Goal: Task Accomplishment & Management: Use online tool/utility

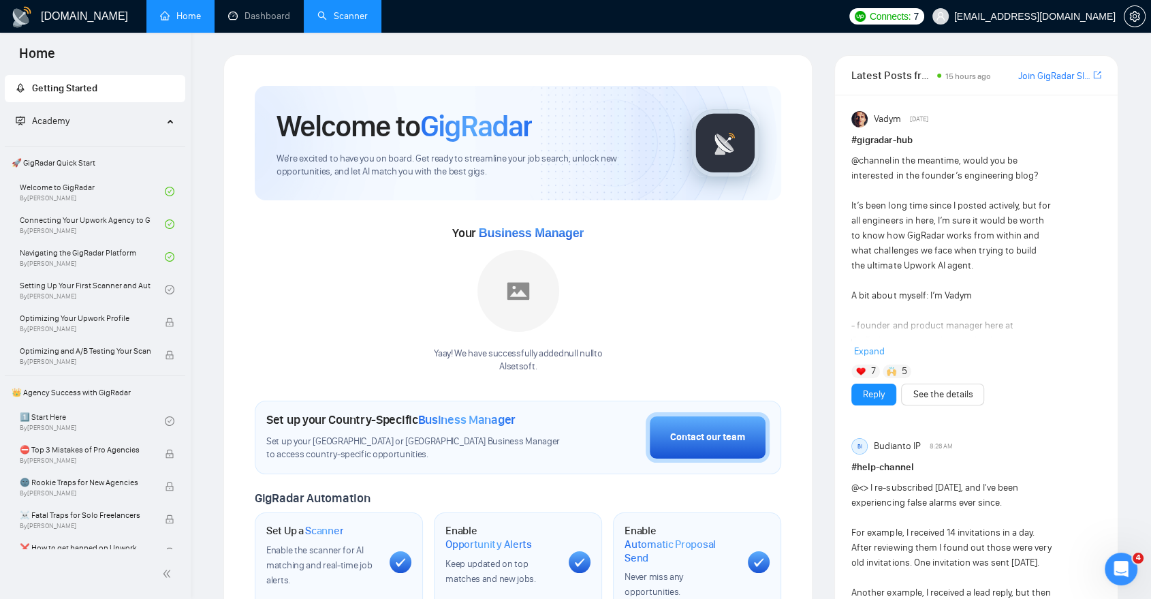
click at [318, 12] on link "Scanner" at bounding box center [343, 16] width 50 height 12
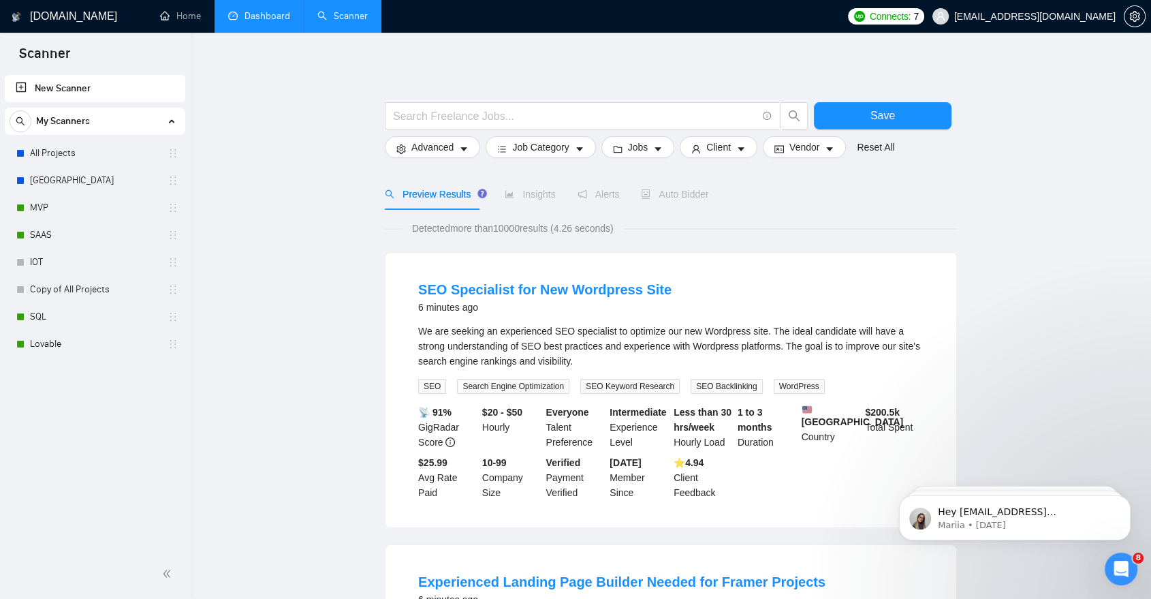
click at [266, 22] on link "Dashboard" at bounding box center [259, 16] width 62 height 12
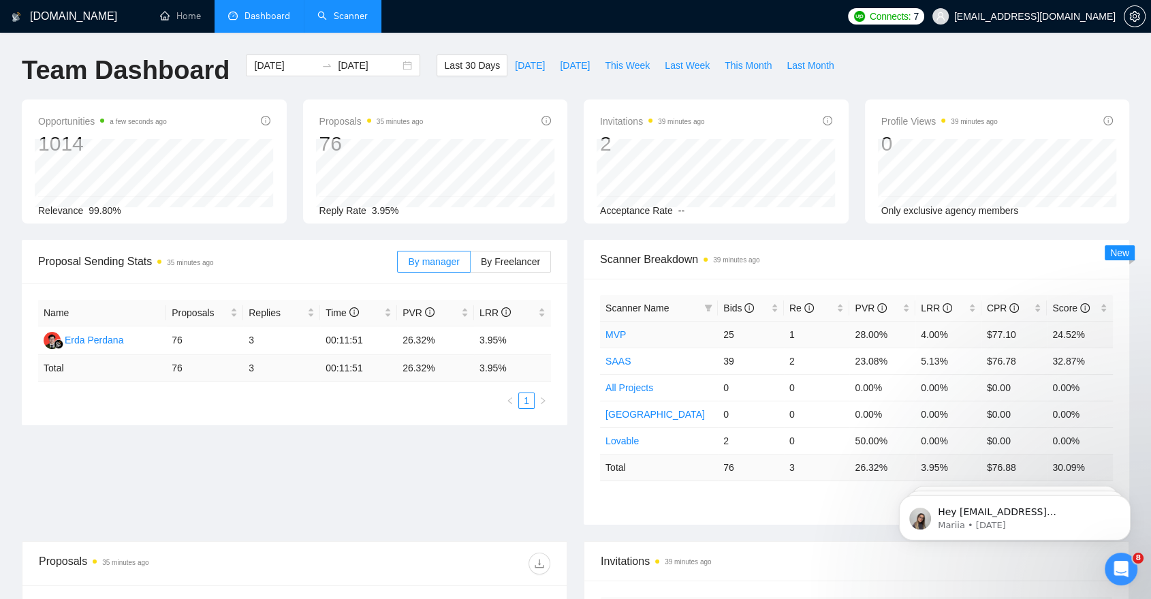
click at [618, 332] on link "MVP" at bounding box center [616, 334] width 20 height 11
click at [358, 17] on link "Scanner" at bounding box center [343, 16] width 50 height 12
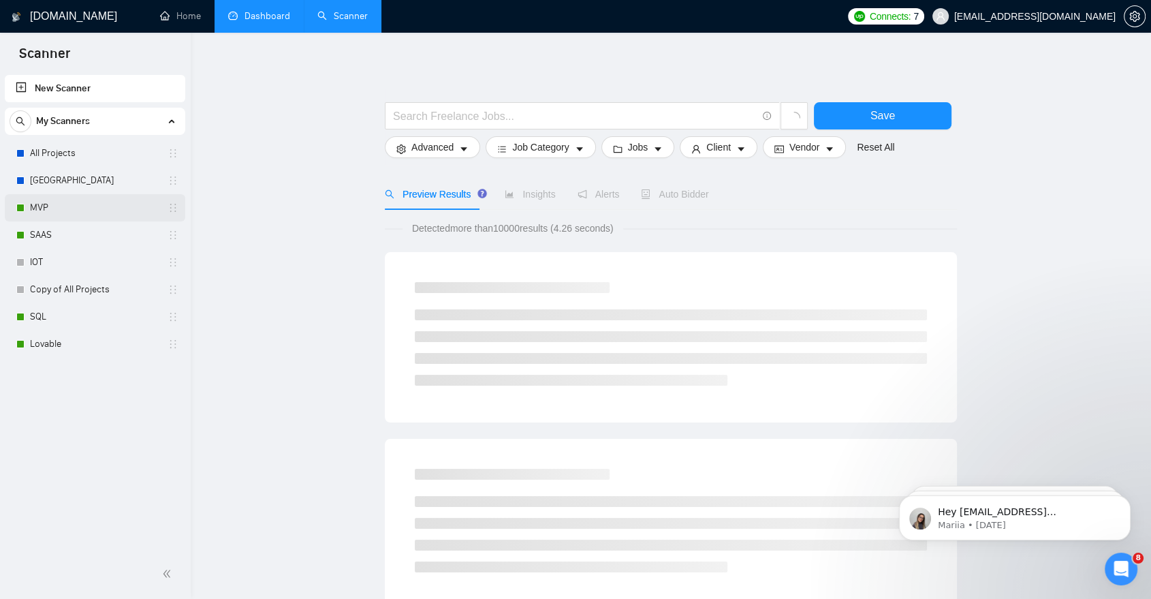
click at [97, 206] on link "MVP" at bounding box center [94, 207] width 129 height 27
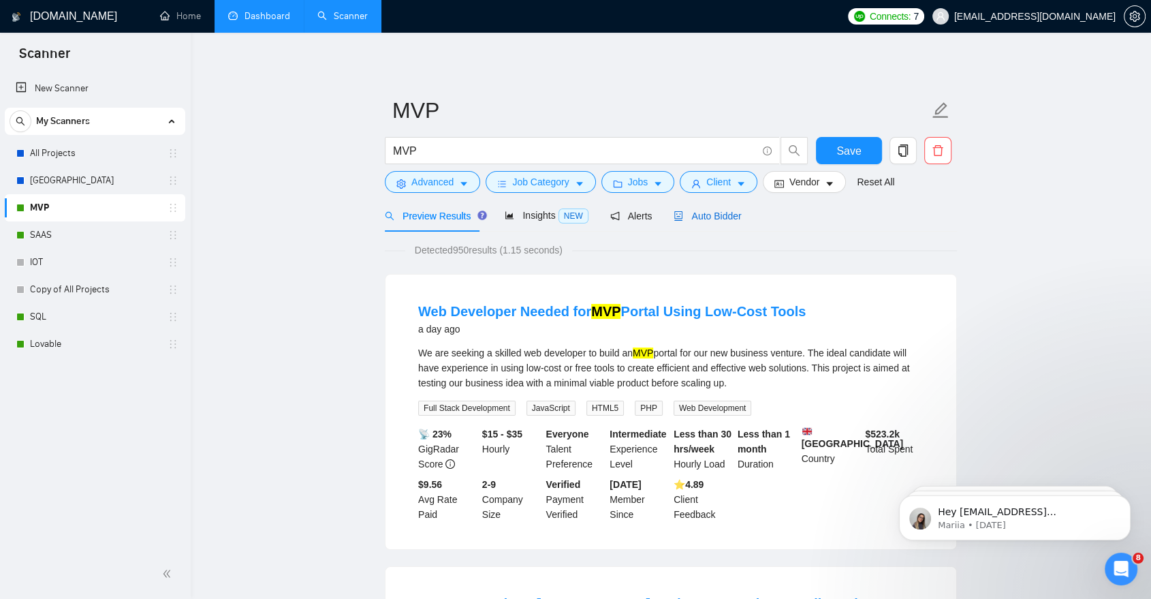
click at [708, 211] on span "Auto Bidder" at bounding box center [707, 216] width 67 height 11
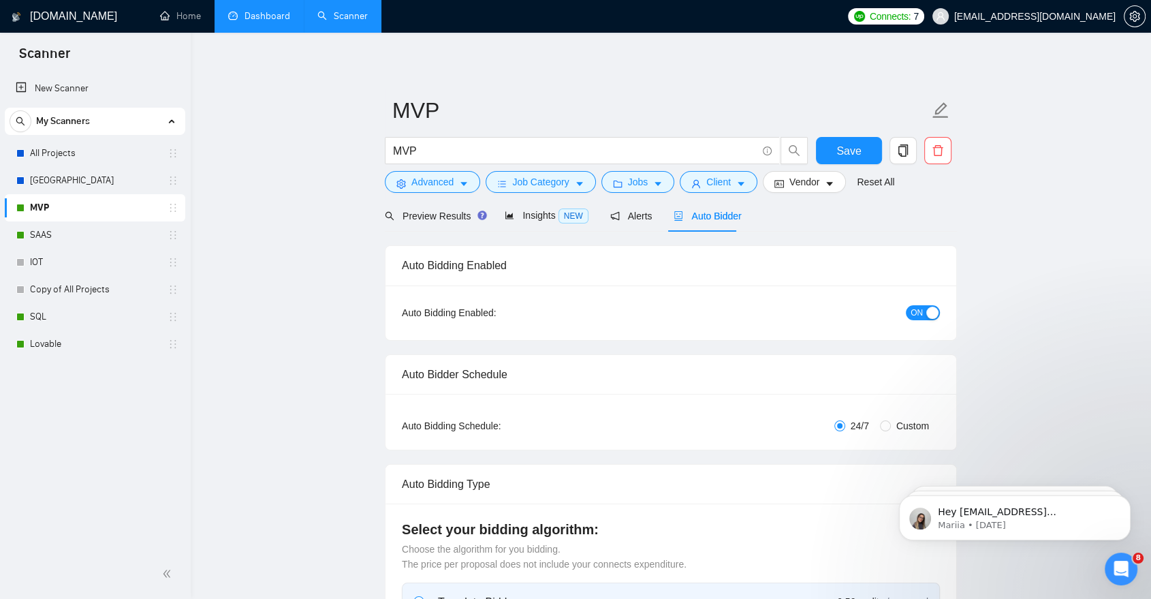
checkbox input "true"
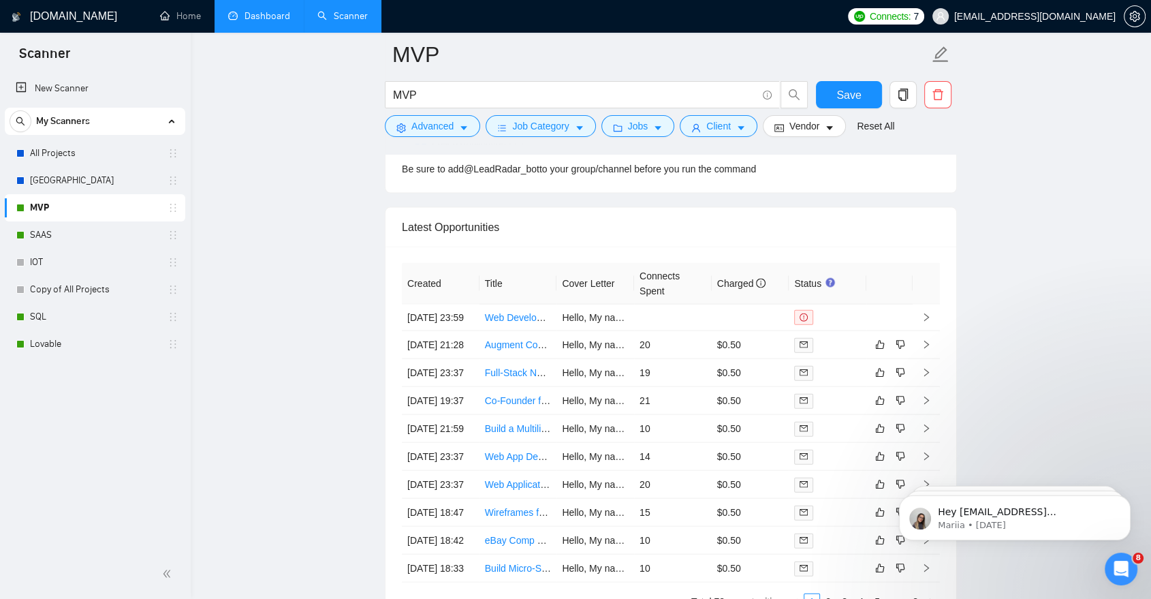
scroll to position [2932, 0]
click at [121, 229] on link "SAAS" at bounding box center [94, 234] width 129 height 27
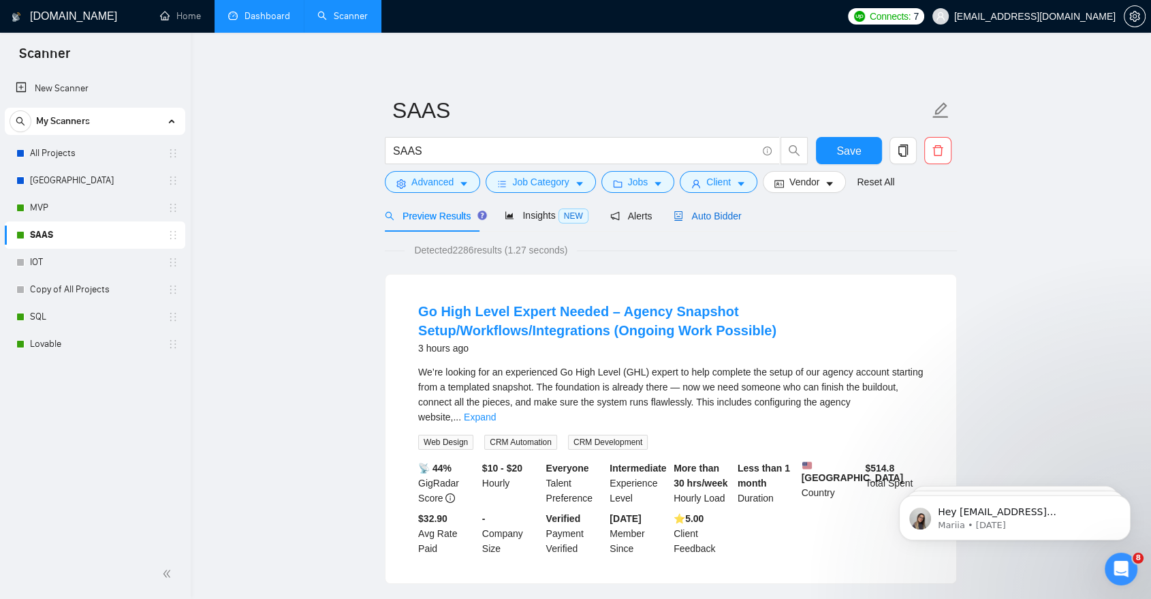
click at [694, 208] on div "Auto Bidder" at bounding box center [707, 215] width 67 height 15
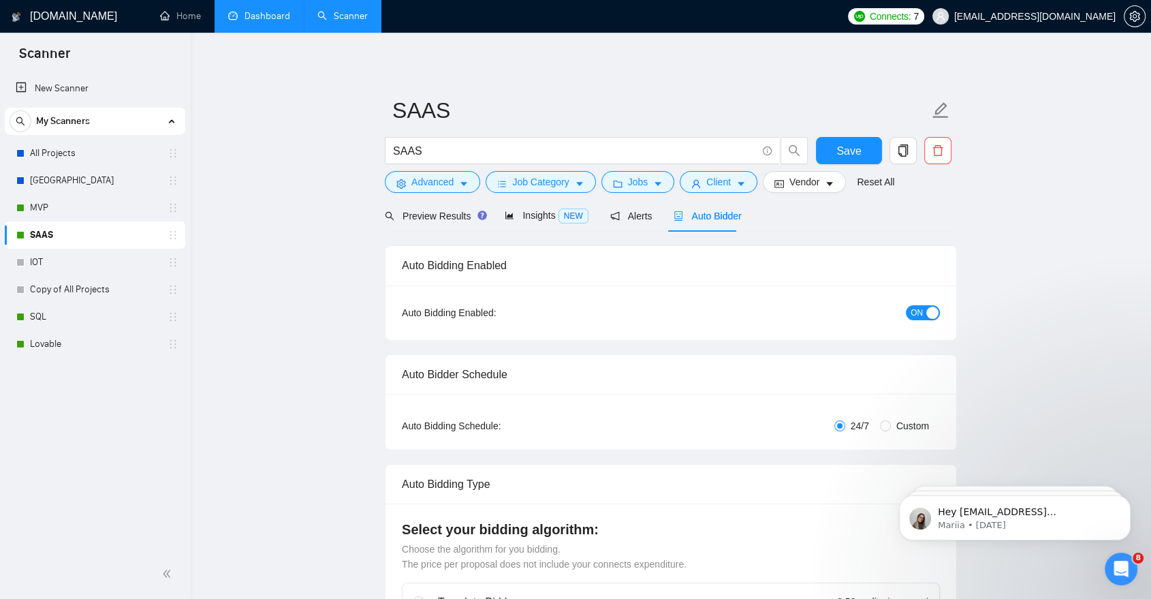
checkbox input "true"
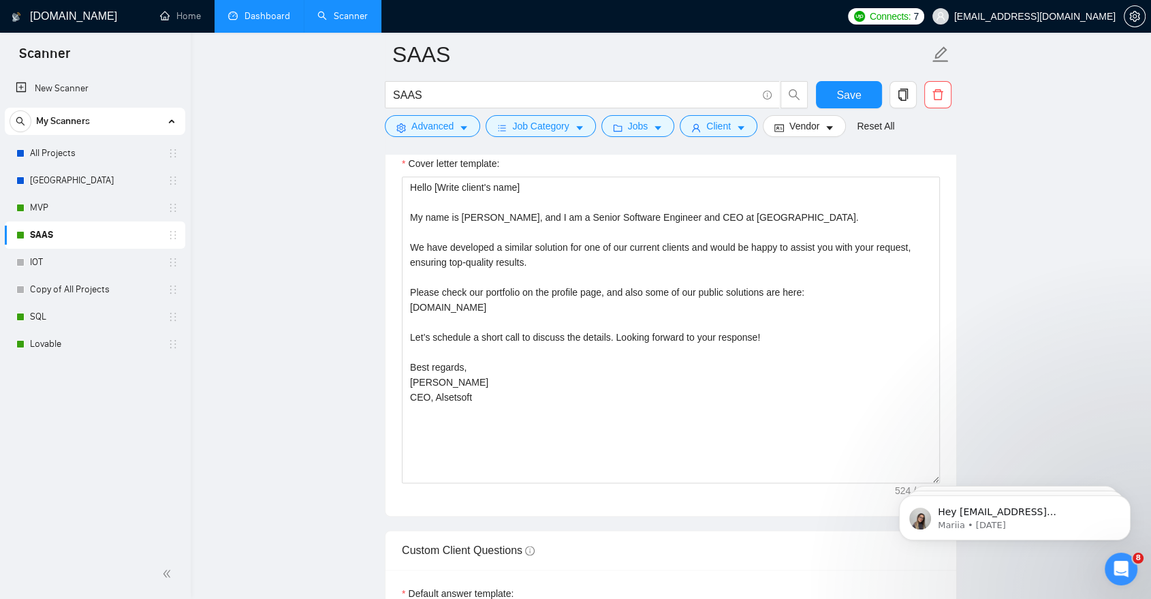
scroll to position [1568, 0]
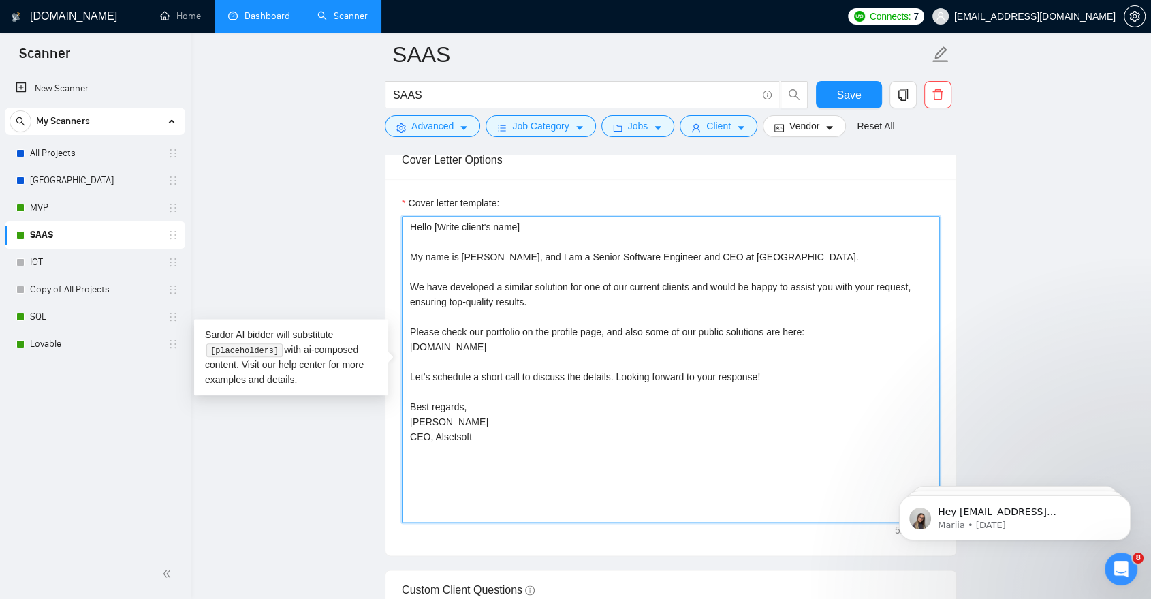
drag, startPoint x: 410, startPoint y: 254, endPoint x: 536, endPoint y: 431, distance: 217.4
click at [536, 431] on textarea "Hello [Write client's name] My name is [PERSON_NAME], and I am a Senior Softwar…" at bounding box center [671, 369] width 538 height 307
paste textarea "Hi, [PERSON_NAME]. My name is [GEOGRAPHIC_DATA]. I have developed similar solut…"
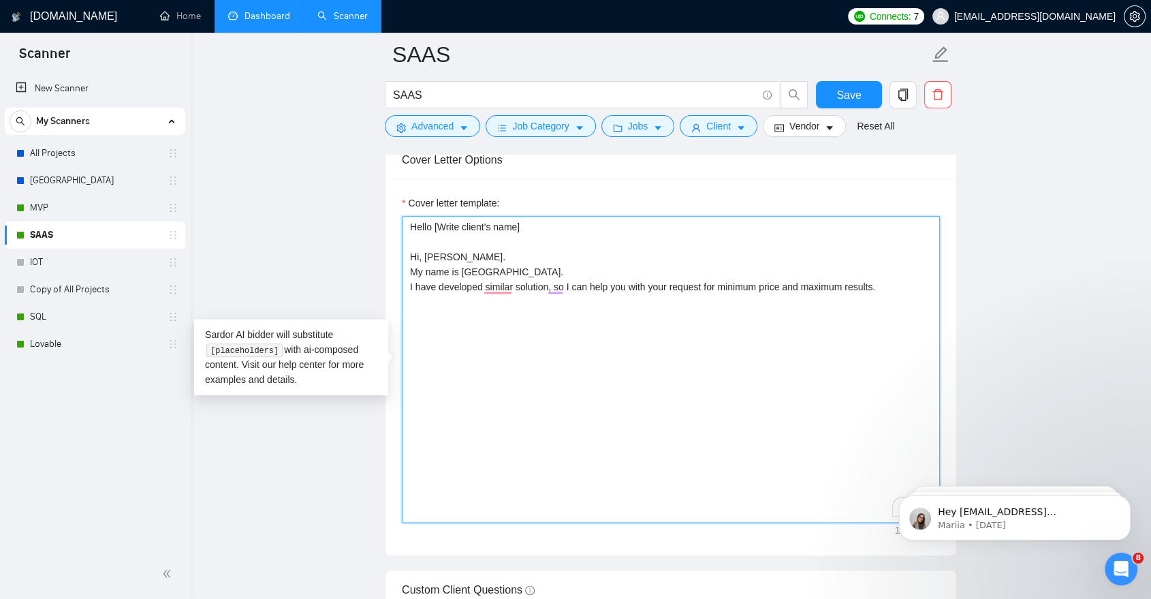
click at [454, 259] on textarea "Hello [Write client's name] Hi, [PERSON_NAME]. My name is [GEOGRAPHIC_DATA]. I …" at bounding box center [671, 369] width 538 height 307
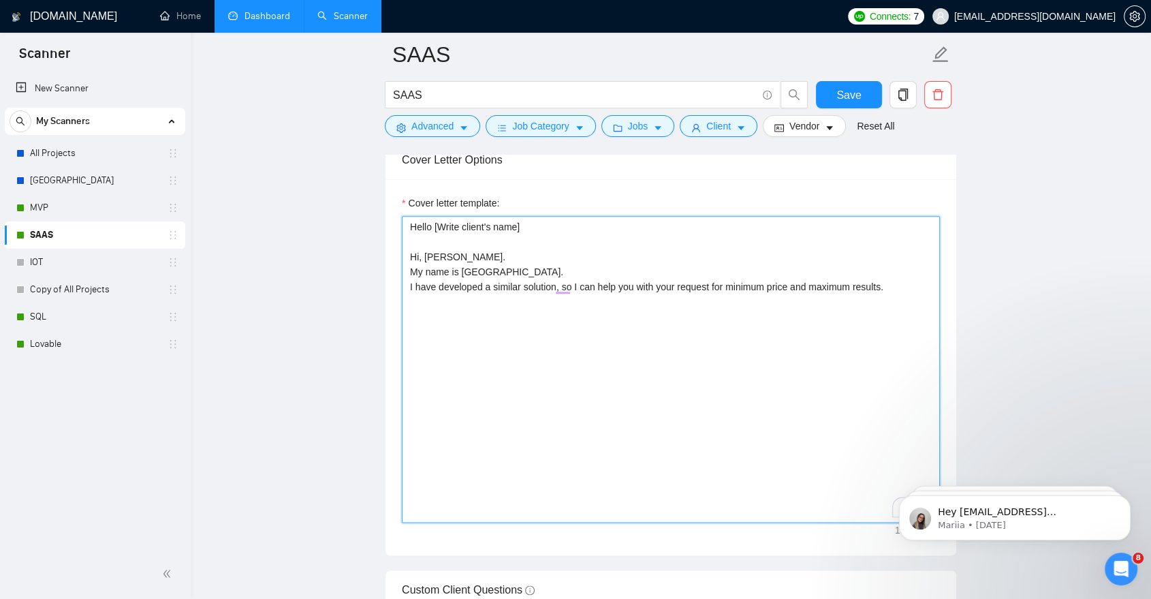
click at [511, 315] on textarea "Hello [Write client's name] Hi, [PERSON_NAME]. My name is [GEOGRAPHIC_DATA]. I …" at bounding box center [671, 369] width 538 height 307
click at [441, 237] on textarea "Hello [Write client's name] Hi, [PERSON_NAME]. My name is [GEOGRAPHIC_DATA]. I …" at bounding box center [671, 369] width 538 height 307
drag, startPoint x: 452, startPoint y: 249, endPoint x: 389, endPoint y: 233, distance: 65.4
click at [389, 233] on div "Cover letter template: Hello [Write client's name] Hi, [PERSON_NAME]. My name i…" at bounding box center [671, 367] width 571 height 376
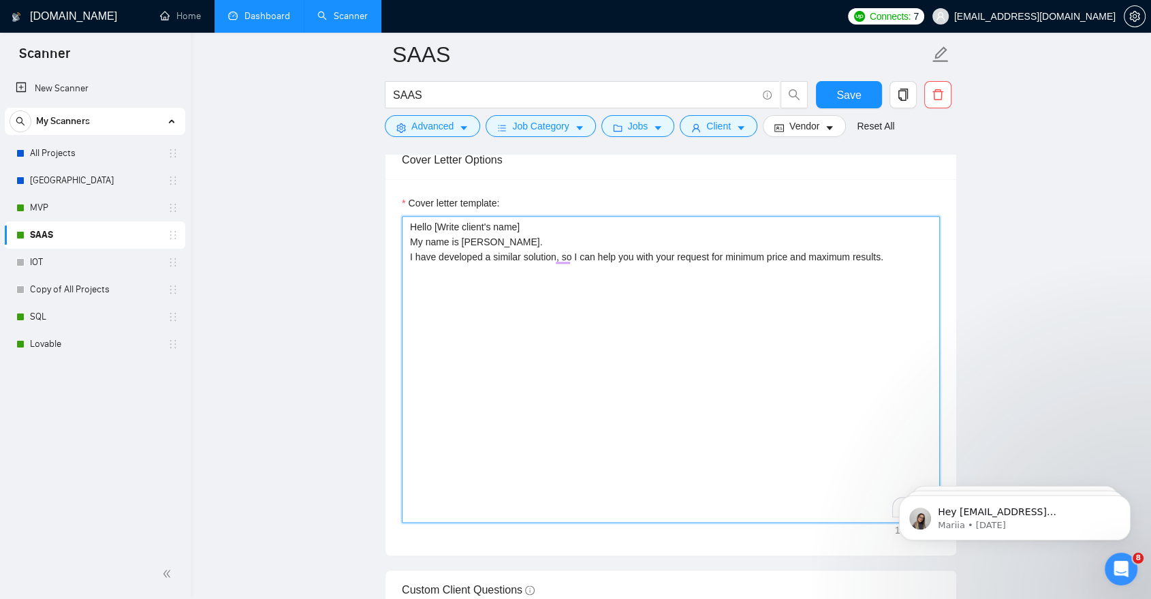
click at [902, 257] on textarea "Hello [Write client's name] My name is [PERSON_NAME]. I have developed a simila…" at bounding box center [671, 369] width 538 height 307
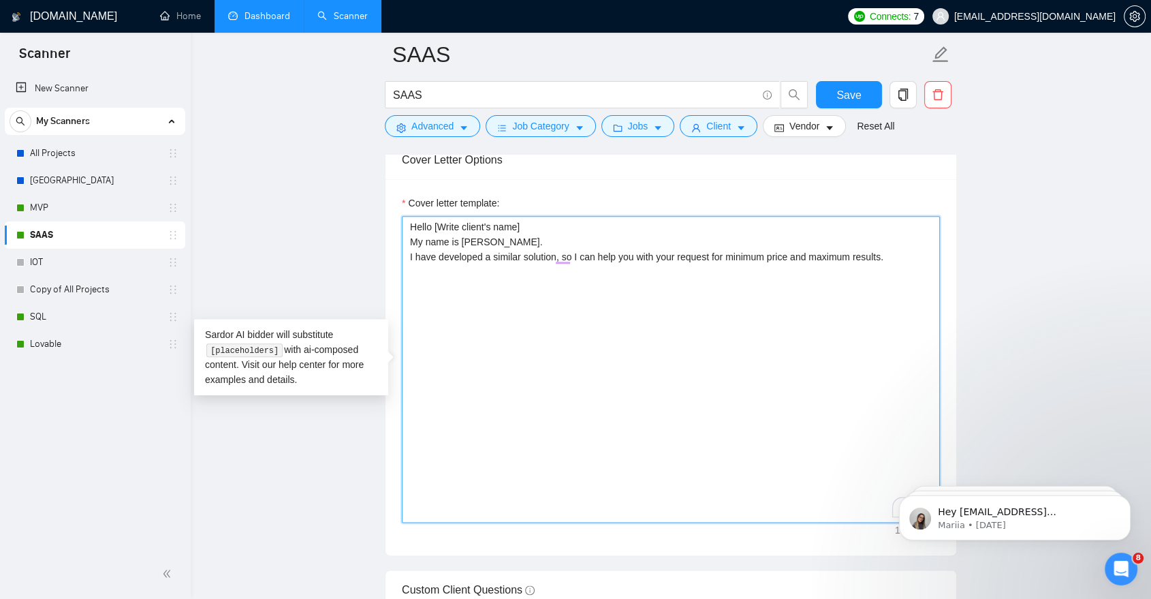
paste textarea "Let’s schedule a short call to discuss the details. Looking forward to your res…"
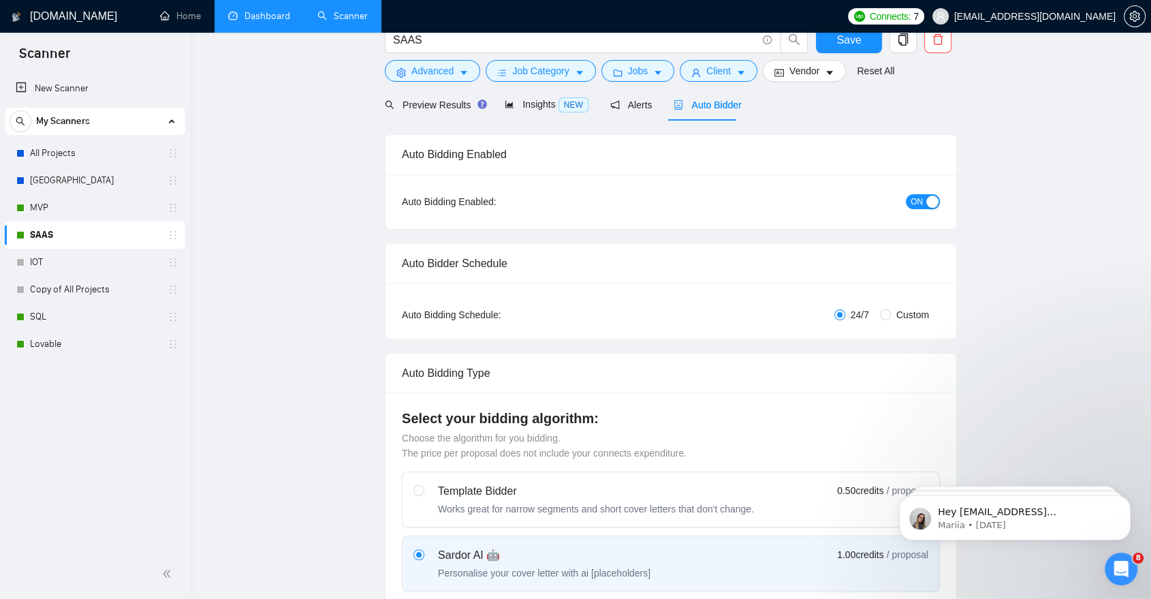
scroll to position [0, 0]
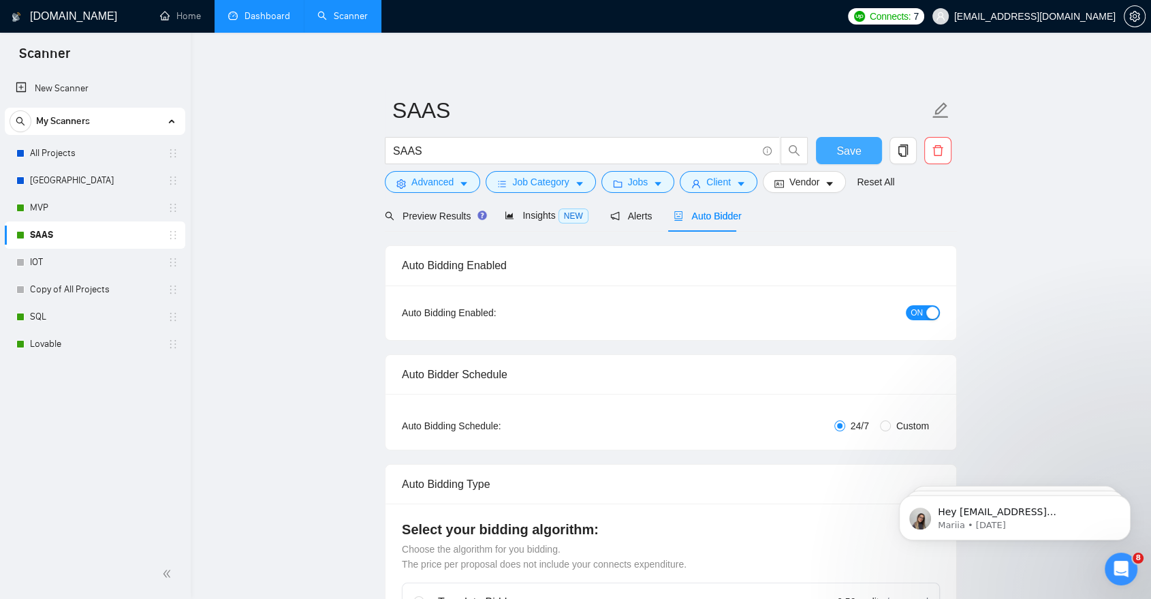
type textarea "Hello [Write client's name] My name is [PERSON_NAME]. I have developed a simila…"
click at [837, 157] on span "Save" at bounding box center [849, 150] width 25 height 17
checkbox input "true"
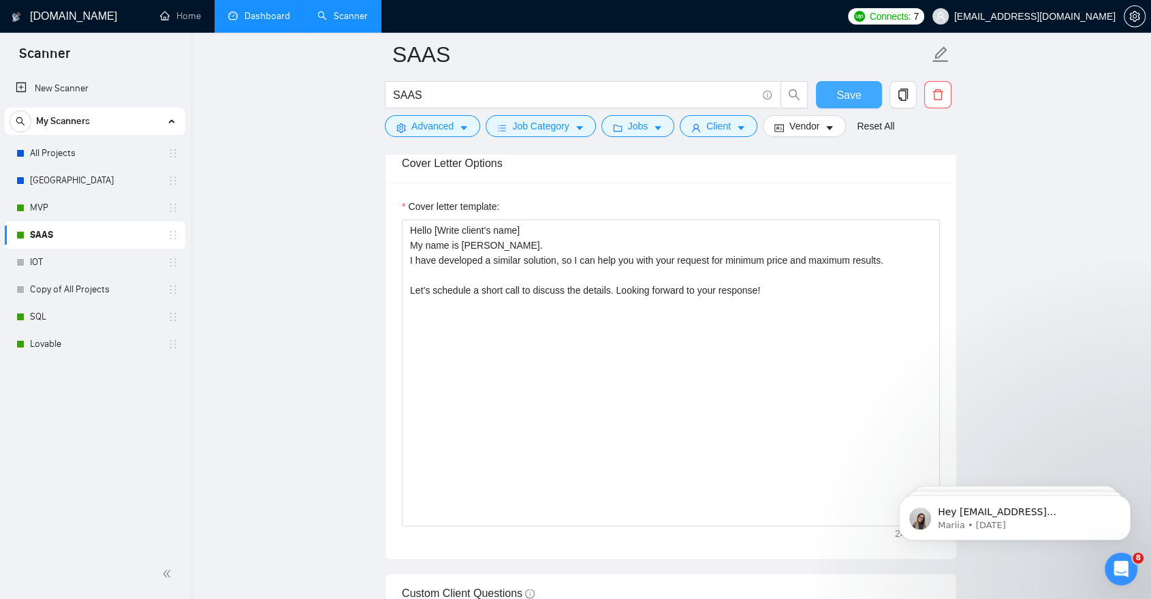
scroll to position [1529, 0]
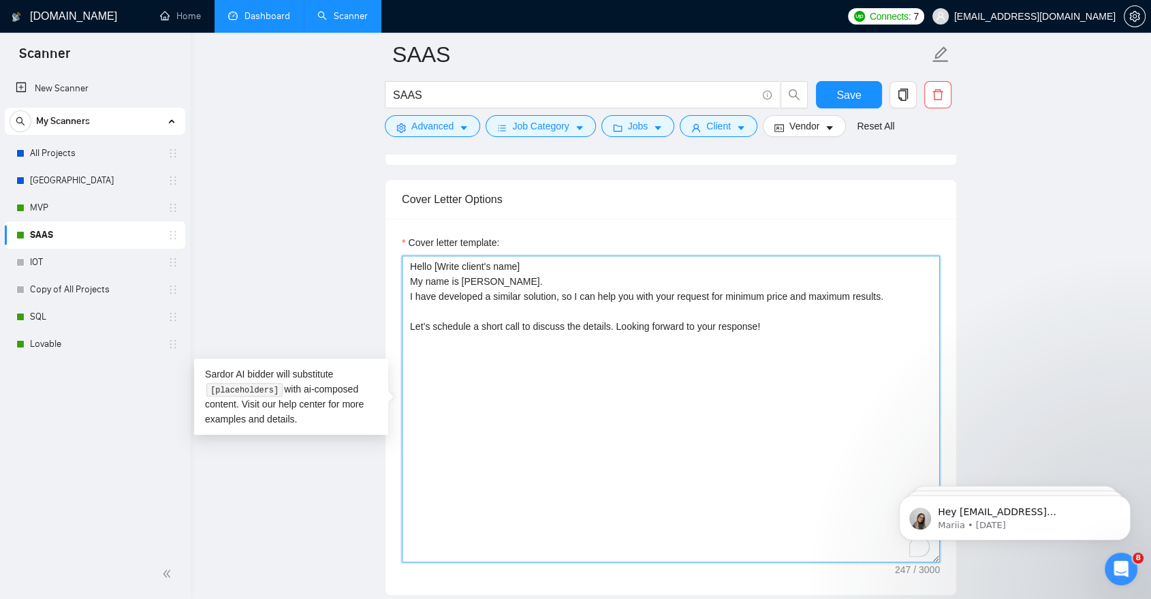
drag, startPoint x: 790, startPoint y: 357, endPoint x: 394, endPoint y: 257, distance: 409.0
click at [394, 257] on div "Cover letter template: Hello [Write client's name] My name is [PERSON_NAME]. I …" at bounding box center [671, 407] width 571 height 376
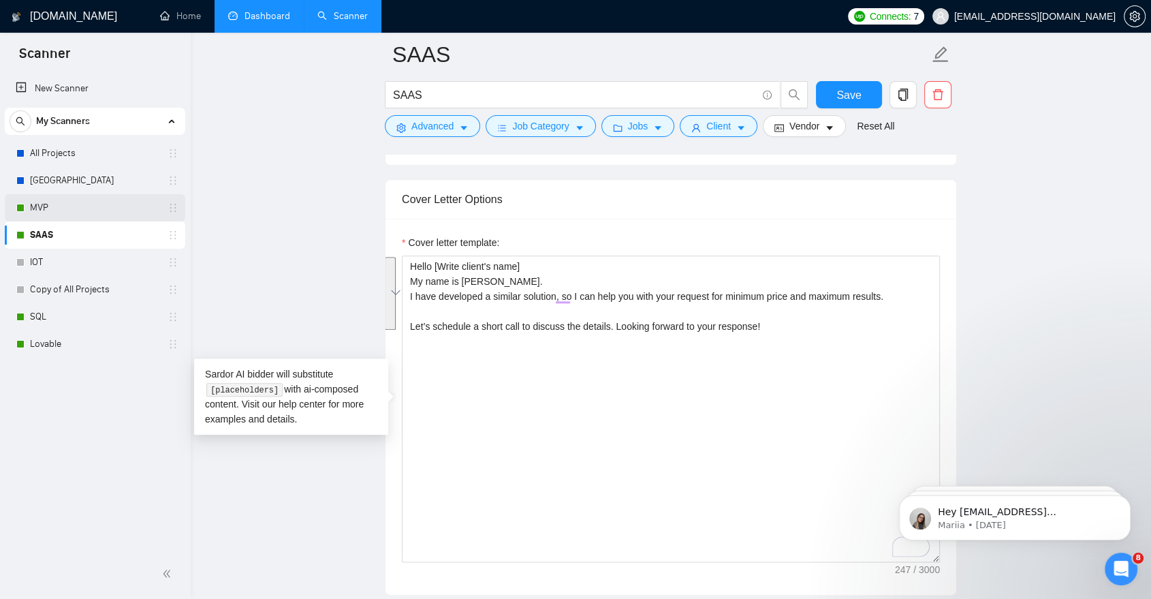
click at [59, 212] on link "MVP" at bounding box center [94, 207] width 129 height 27
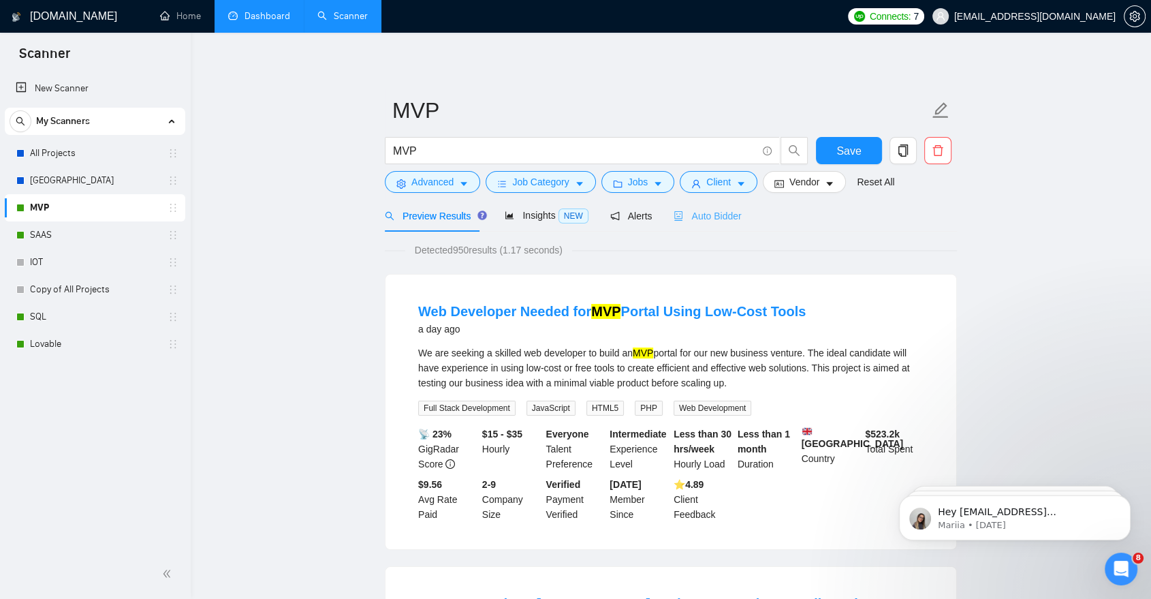
click at [720, 206] on div "Auto Bidder" at bounding box center [707, 216] width 67 height 32
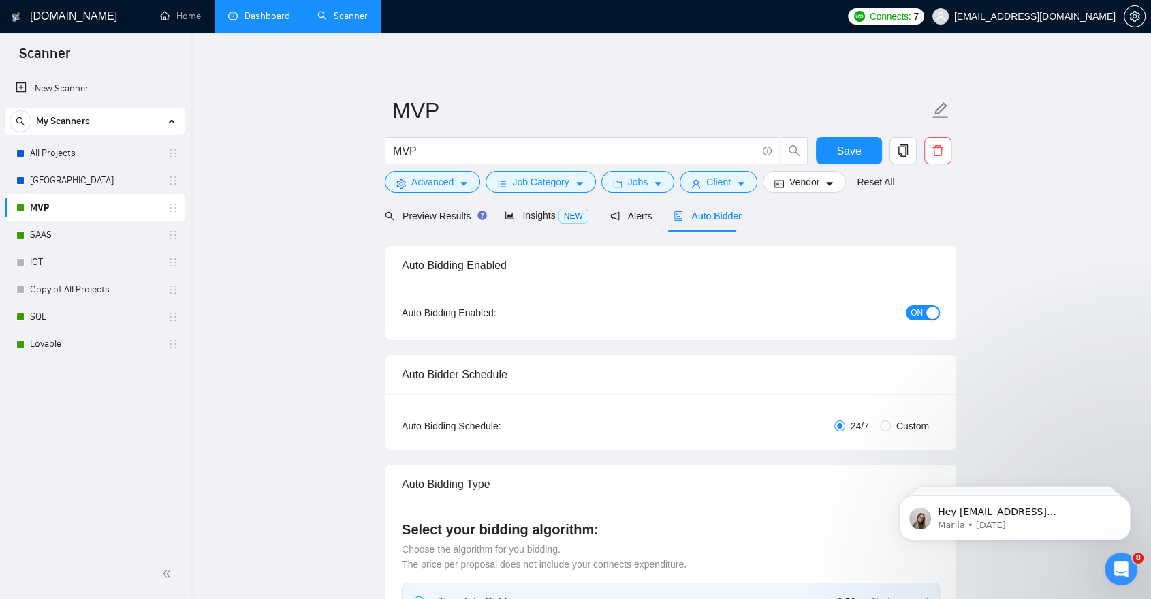
checkbox input "true"
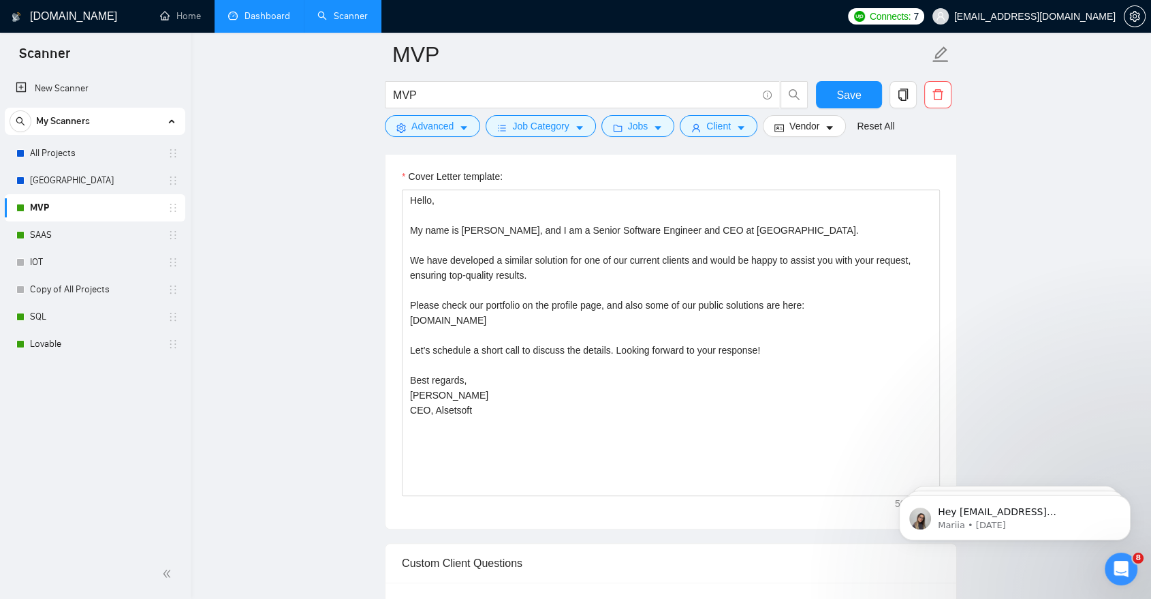
scroll to position [941, 0]
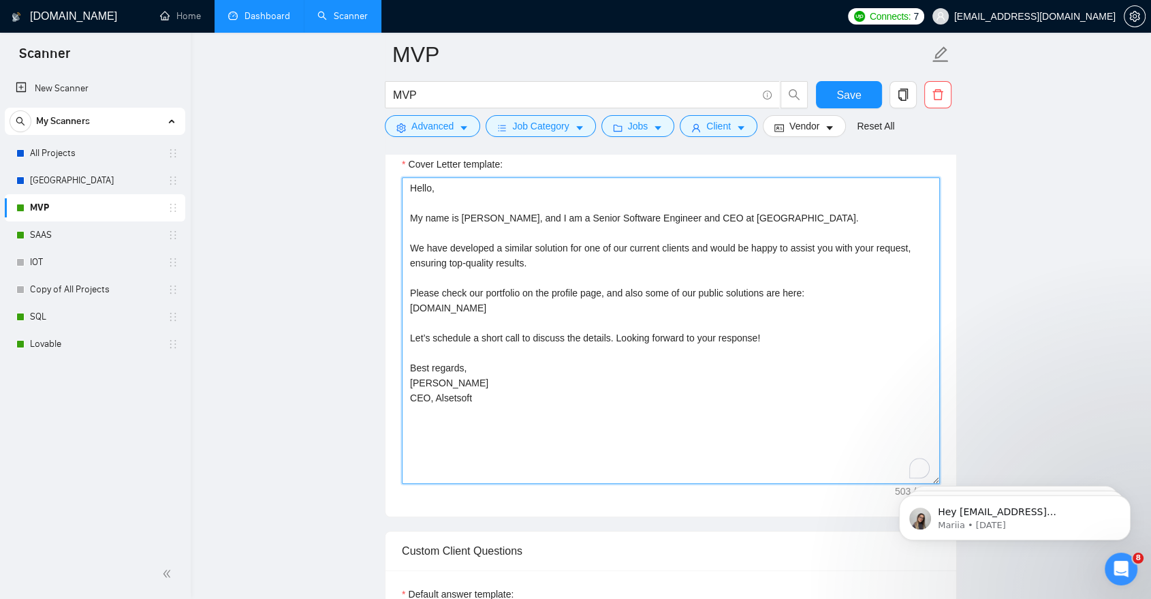
drag, startPoint x: 514, startPoint y: 407, endPoint x: 343, endPoint y: 185, distance: 280.3
paste textarea "[Write client's name] My name is [PERSON_NAME]. I have developed a similar solu…"
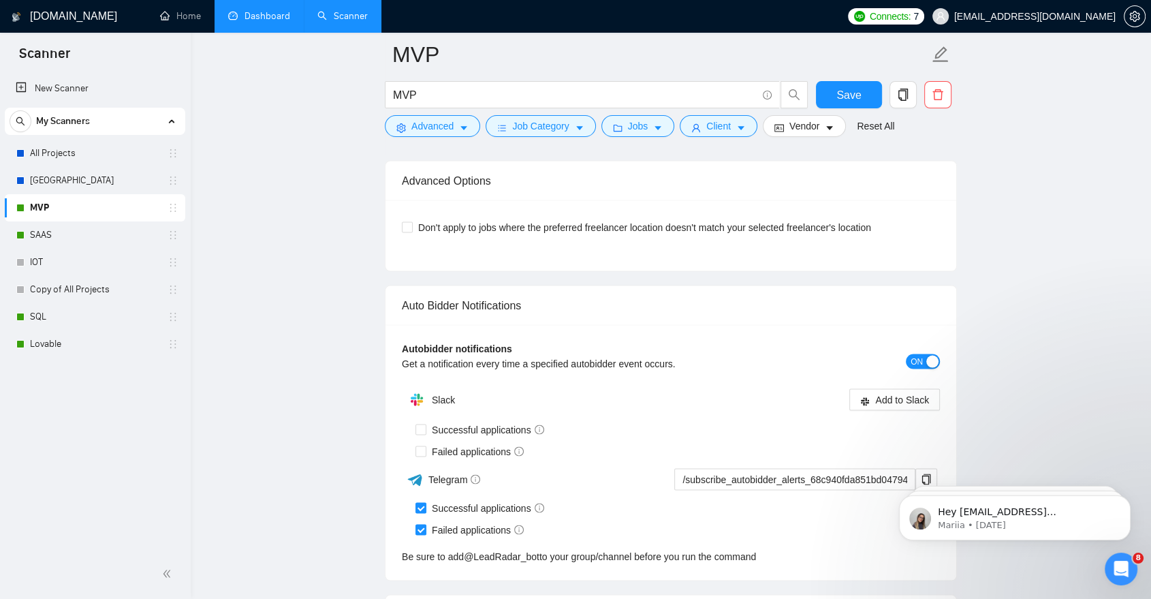
scroll to position [2427, 0]
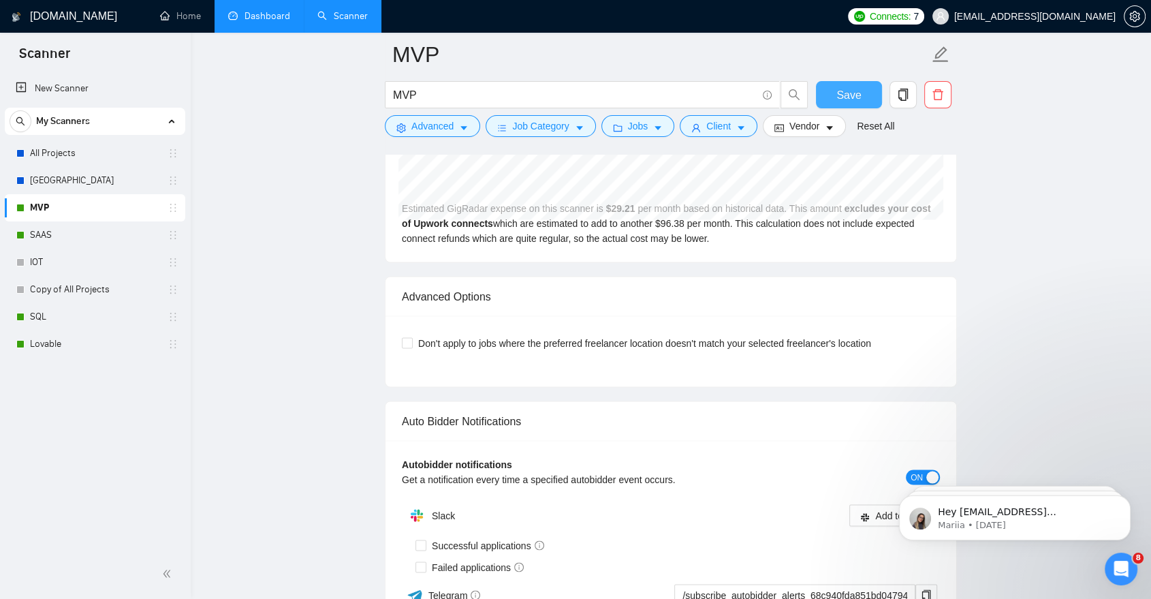
type textarea "Hello [Write client's name] My name is [PERSON_NAME]. I have developed a simila…"
click at [850, 85] on button "Save" at bounding box center [849, 94] width 66 height 27
checkbox input "true"
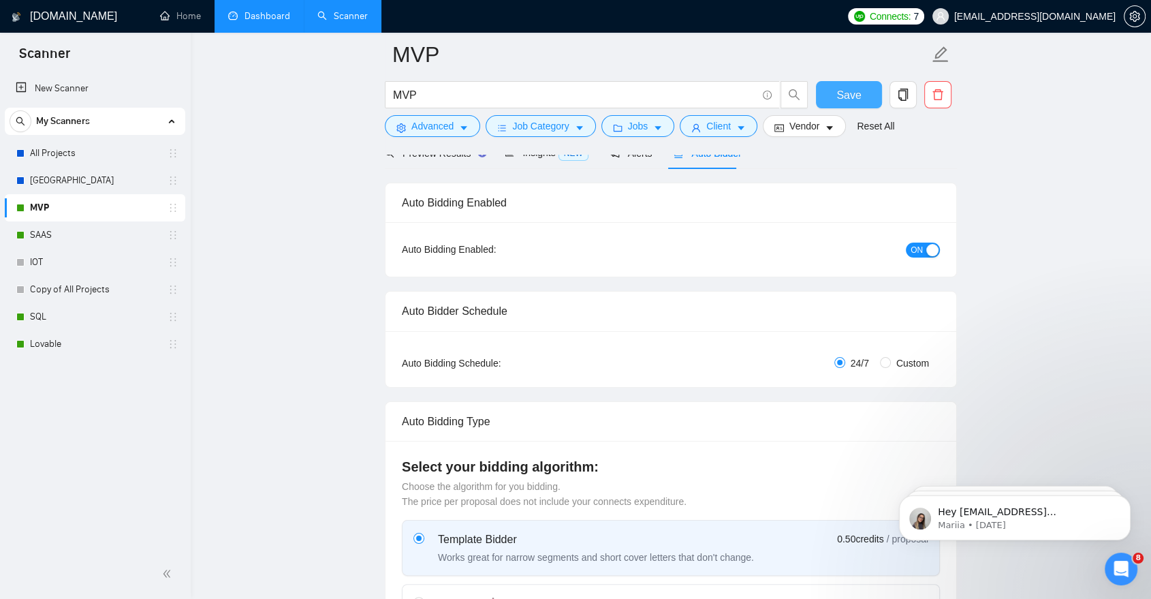
scroll to position [0, 0]
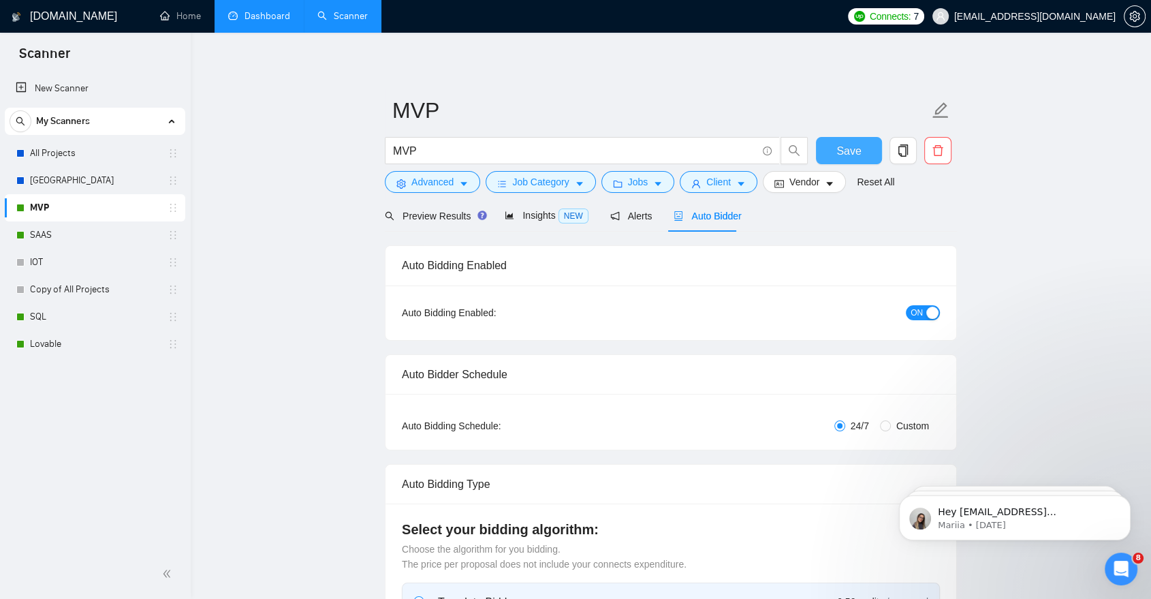
click at [848, 157] on span "Save" at bounding box center [849, 150] width 25 height 17
checkbox input "true"
click at [70, 337] on link "Lovable" at bounding box center [94, 343] width 129 height 27
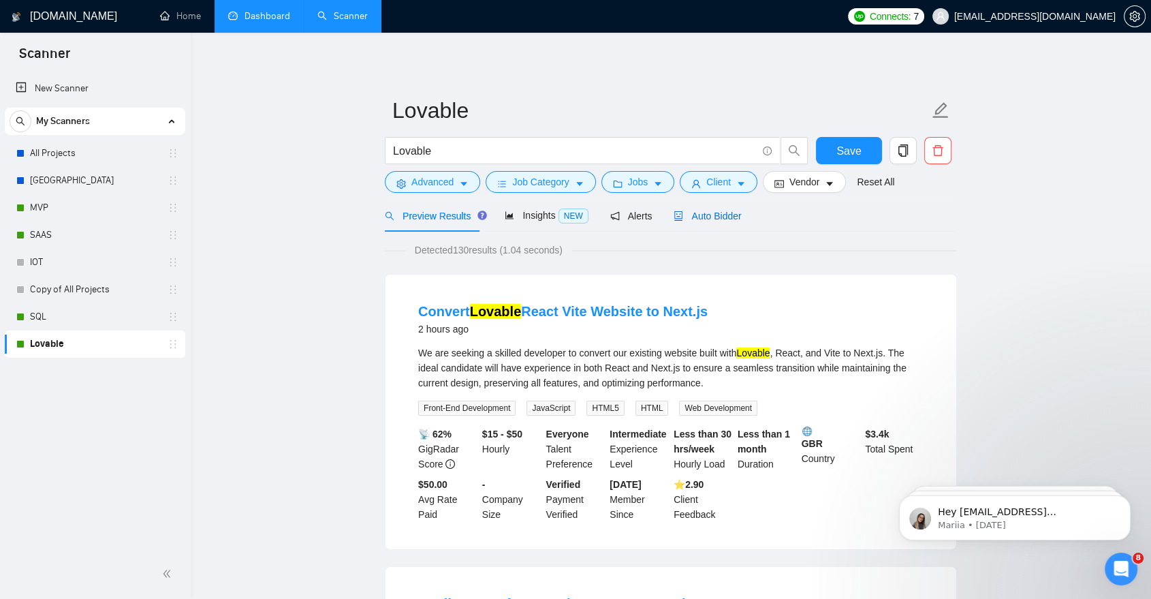
click at [692, 216] on span "Auto Bidder" at bounding box center [707, 216] width 67 height 11
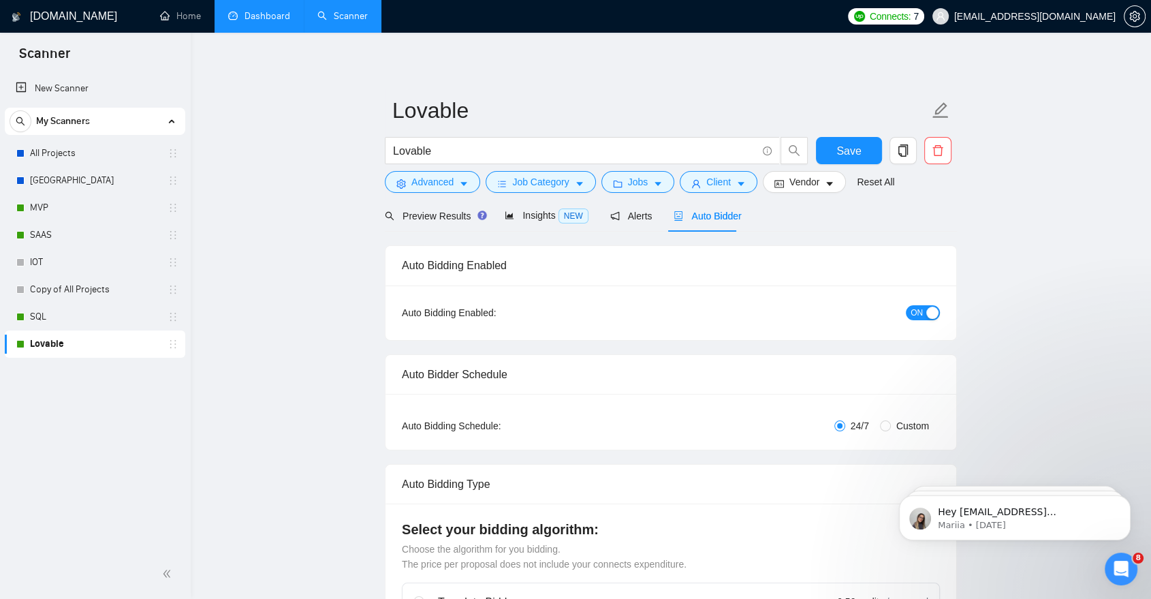
checkbox input "true"
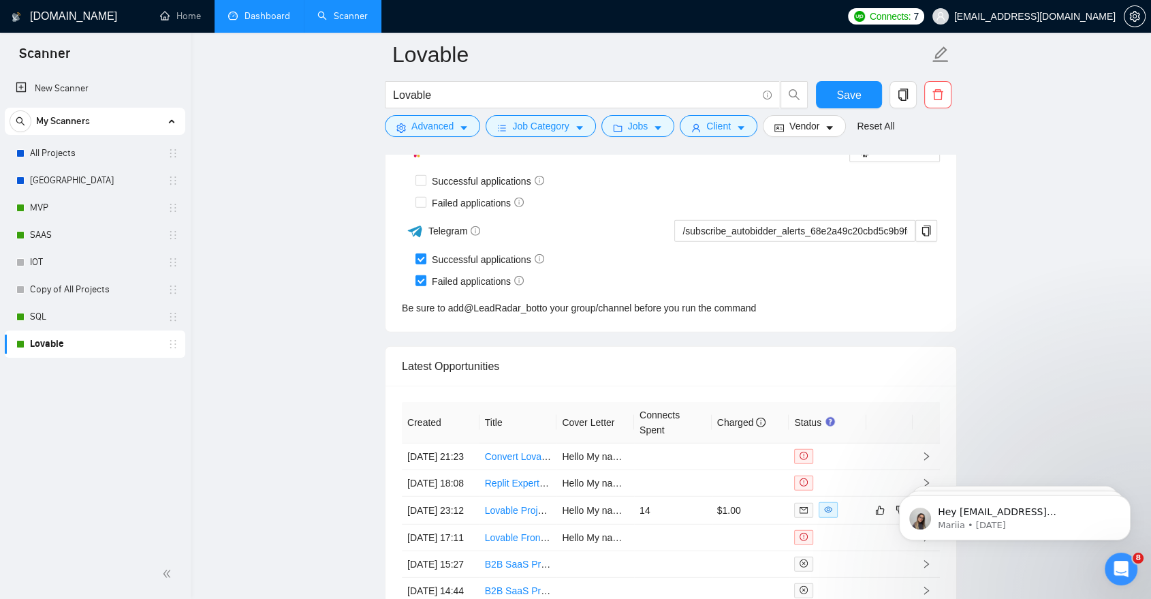
scroll to position [3752, 0]
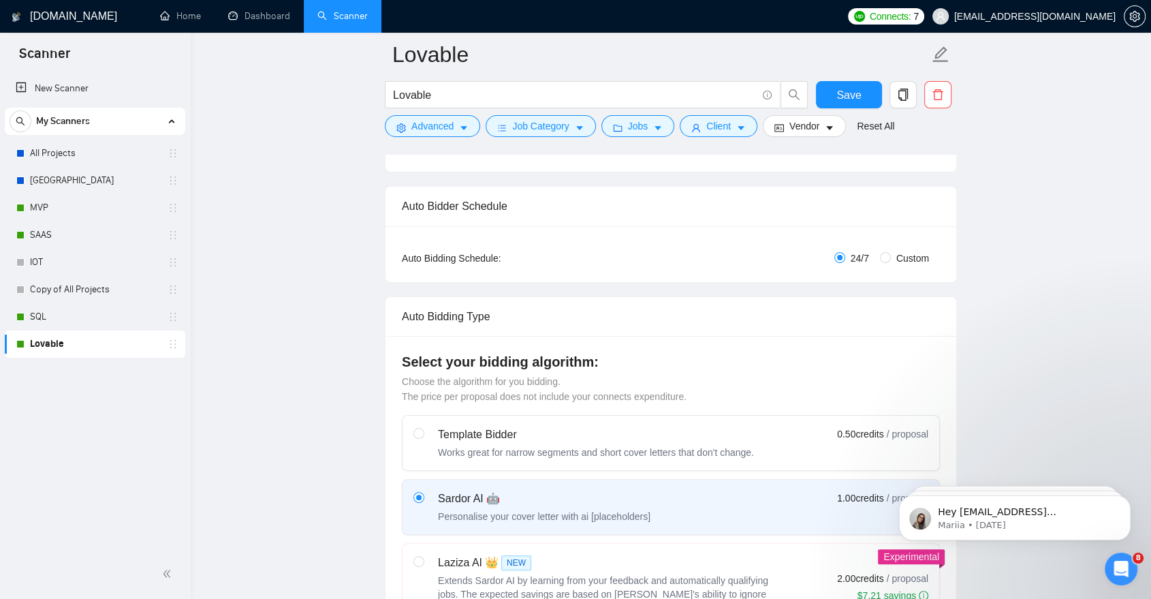
scroll to position [372, 0]
